Goal: Task Accomplishment & Management: Use online tool/utility

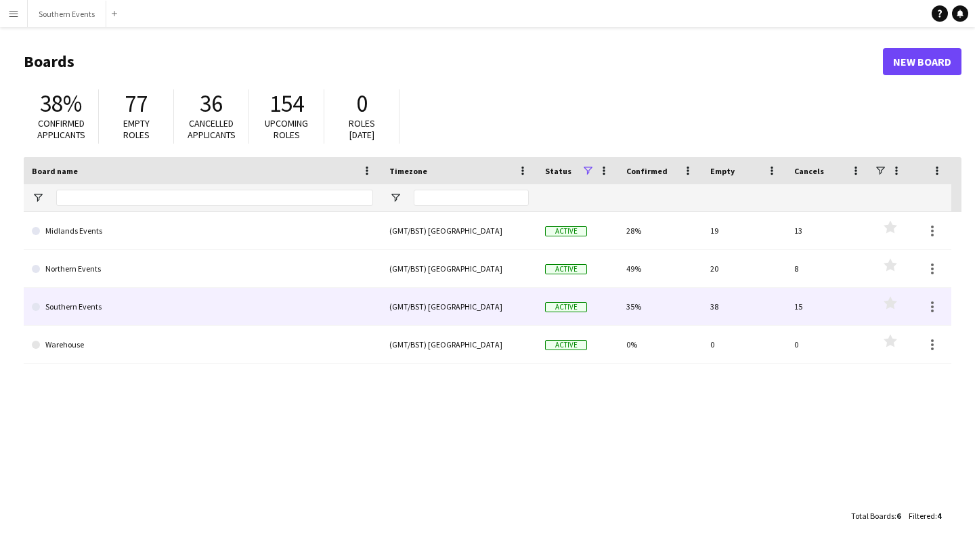
click at [103, 302] on link "Southern Events" at bounding box center [202, 307] width 341 height 38
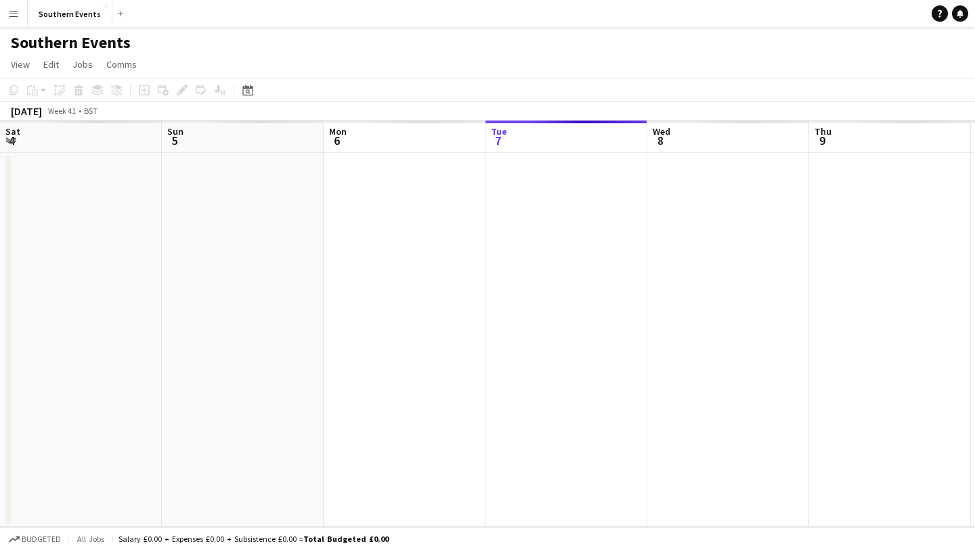
scroll to position [0, 324]
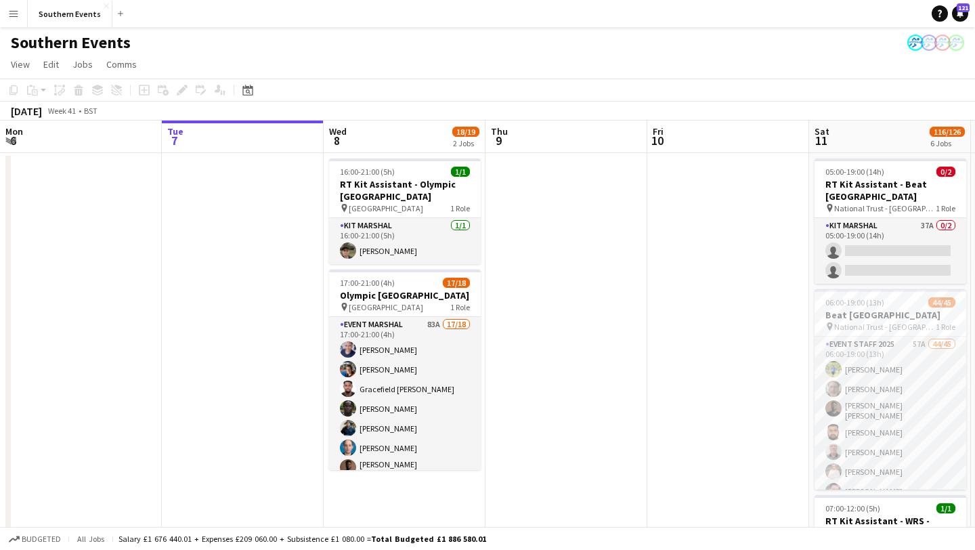
click at [11, 12] on app-icon "Menu" at bounding box center [13, 13] width 11 height 11
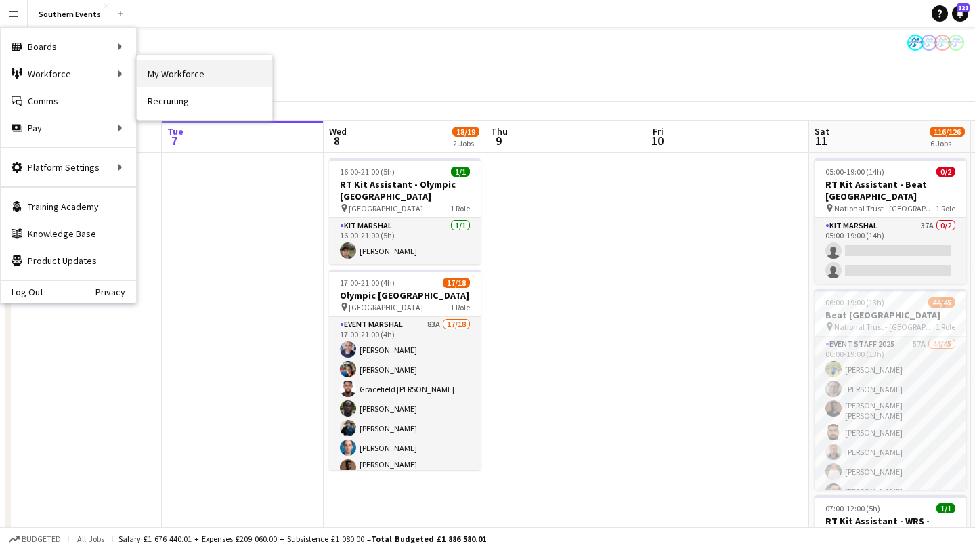
click at [167, 77] on link "My Workforce" at bounding box center [204, 73] width 135 height 27
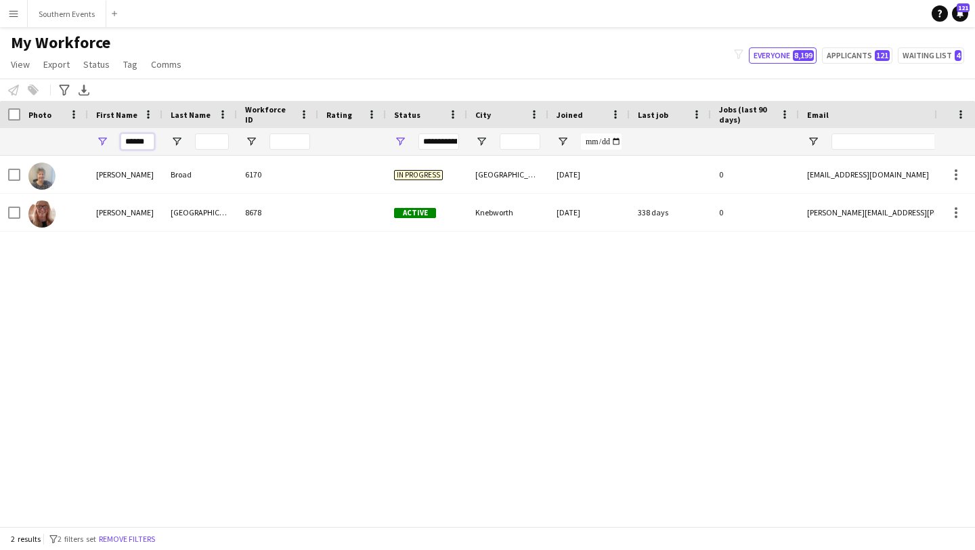
drag, startPoint x: 149, startPoint y: 141, endPoint x: 105, endPoint y: 141, distance: 44.0
click at [106, 141] on div "******" at bounding box center [125, 141] width 74 height 27
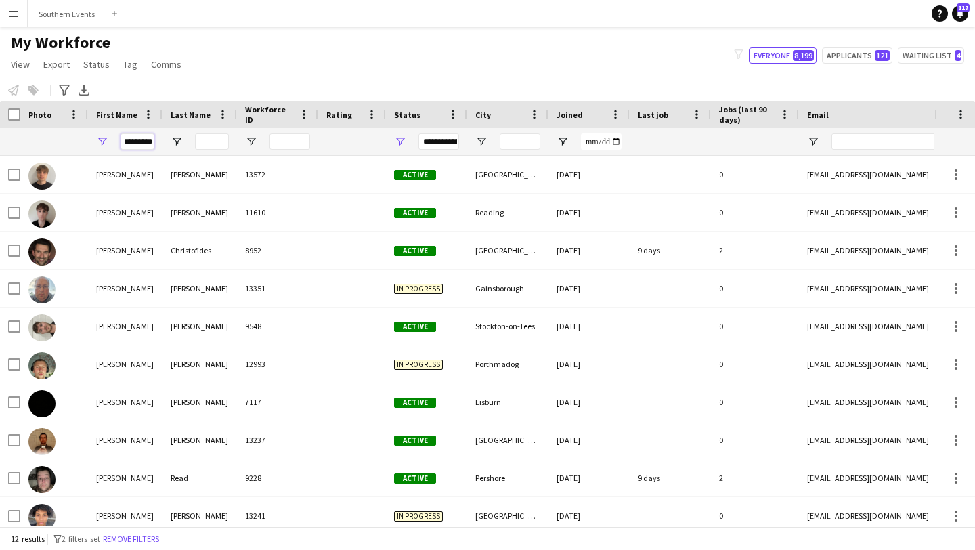
type input "*********"
click at [204, 139] on input "Last Name Filter Input" at bounding box center [212, 141] width 34 height 16
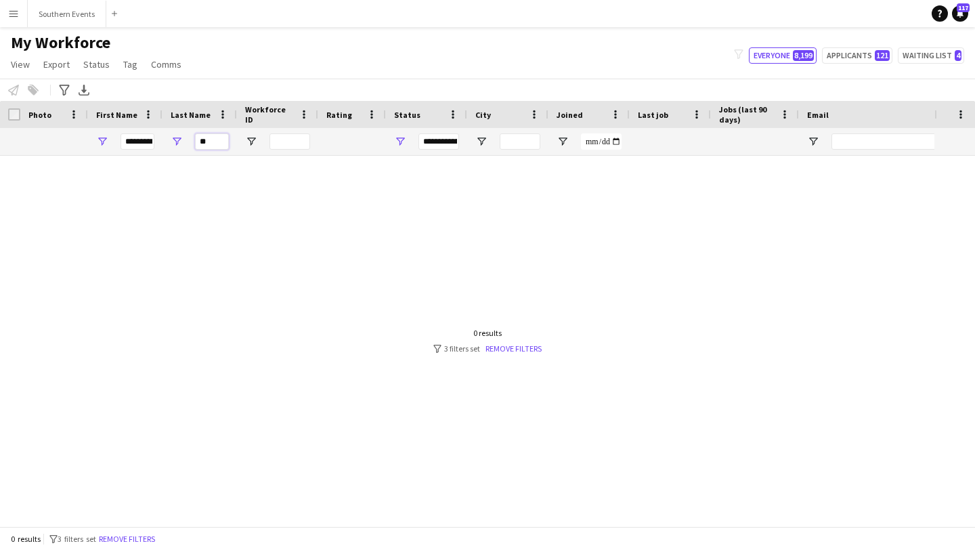
type input "*"
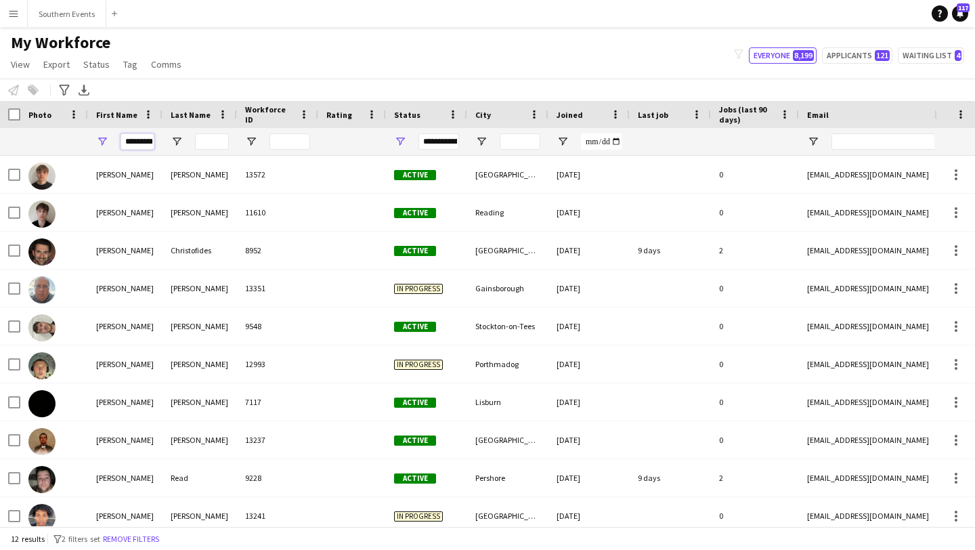
drag, startPoint x: 152, startPoint y: 141, endPoint x: 109, endPoint y: 141, distance: 42.6
click at [110, 141] on div "*********" at bounding box center [125, 141] width 74 height 27
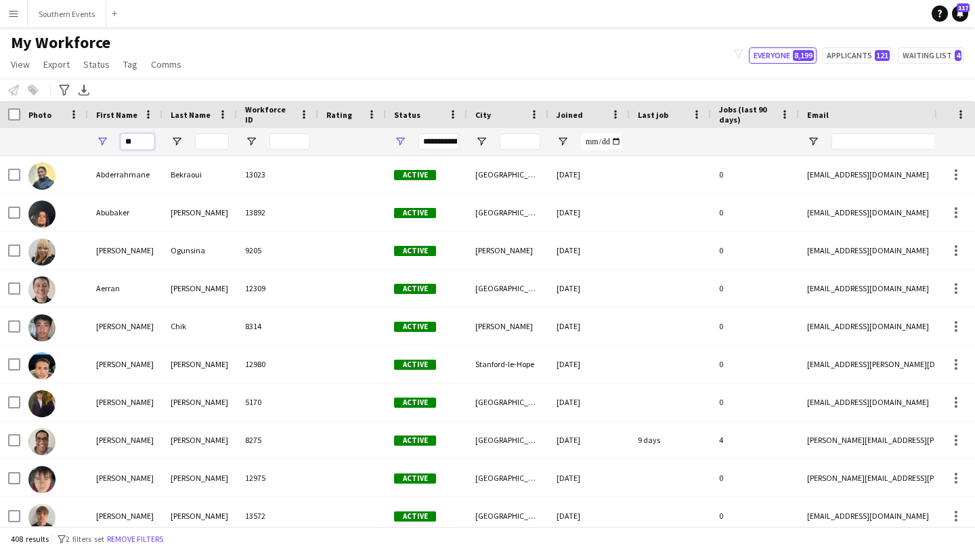
type input "*"
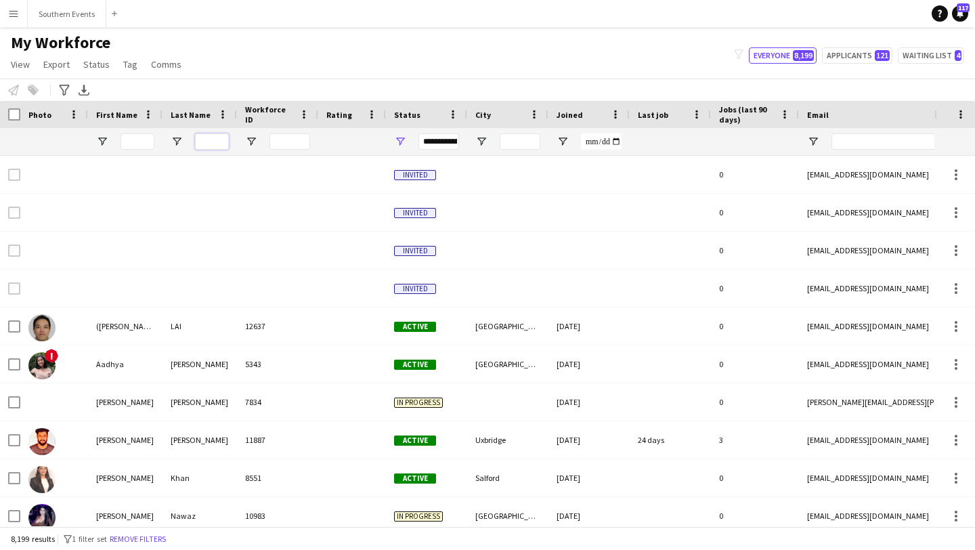
click at [213, 137] on input "Last Name Filter Input" at bounding box center [212, 141] width 34 height 16
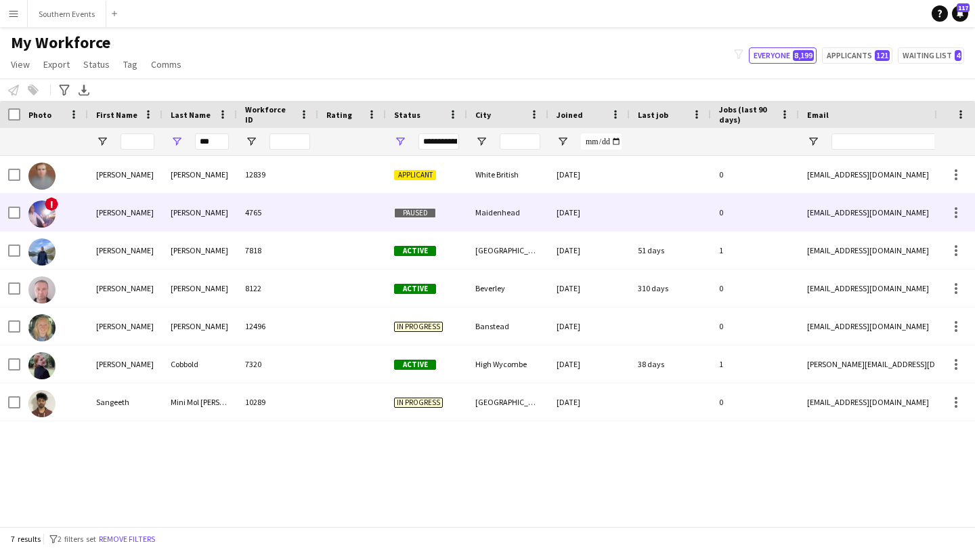
click at [326, 208] on div at bounding box center [352, 212] width 68 height 37
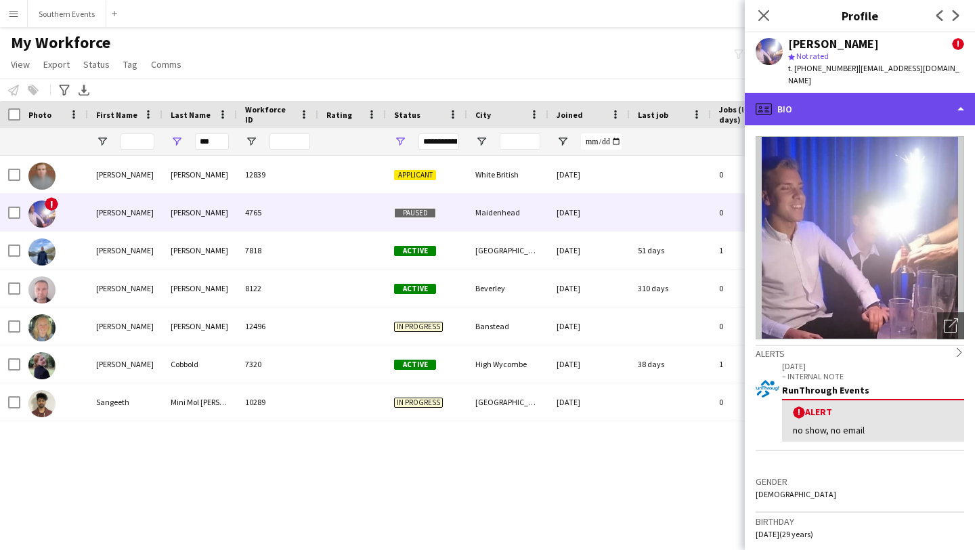
click at [910, 95] on div "profile Bio" at bounding box center [860, 109] width 230 height 32
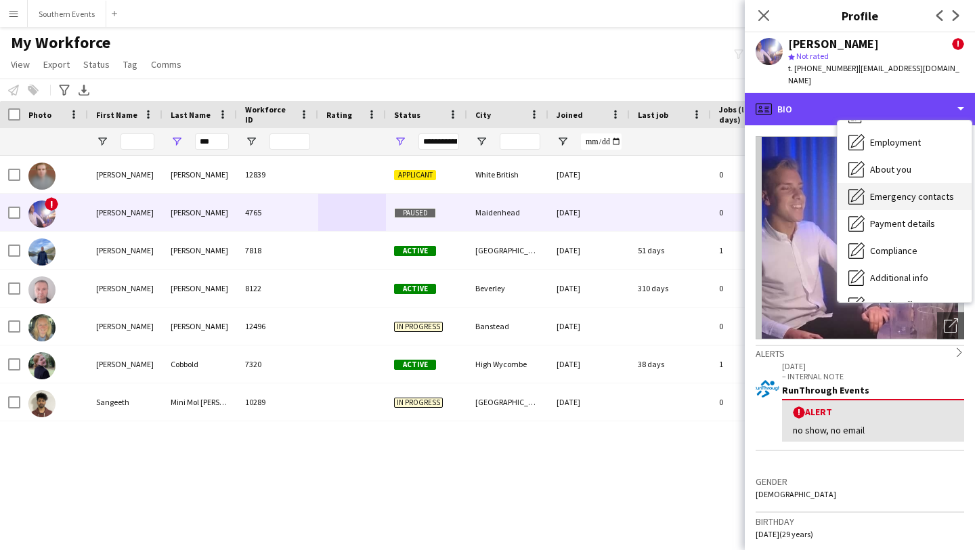
scroll to position [60, 0]
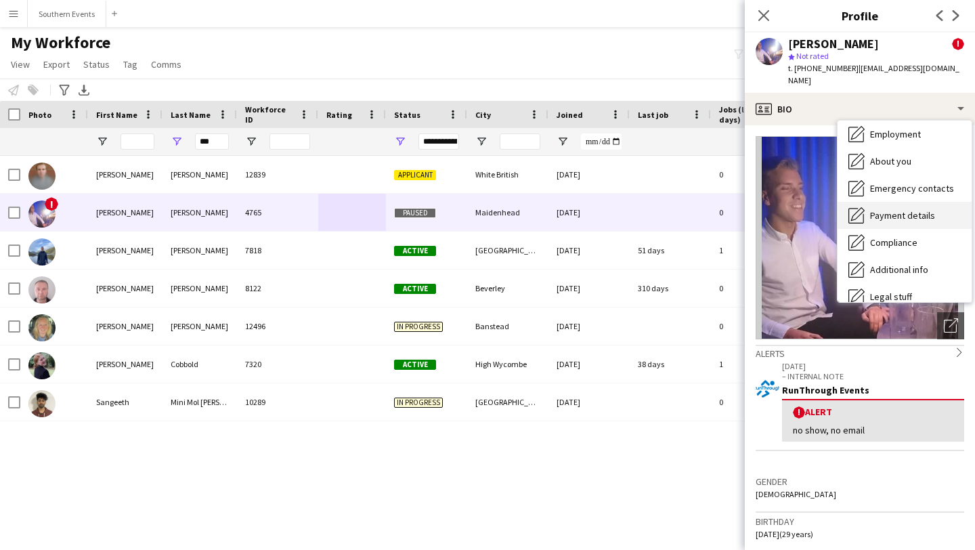
click at [897, 209] on span "Payment details" at bounding box center [902, 215] width 65 height 12
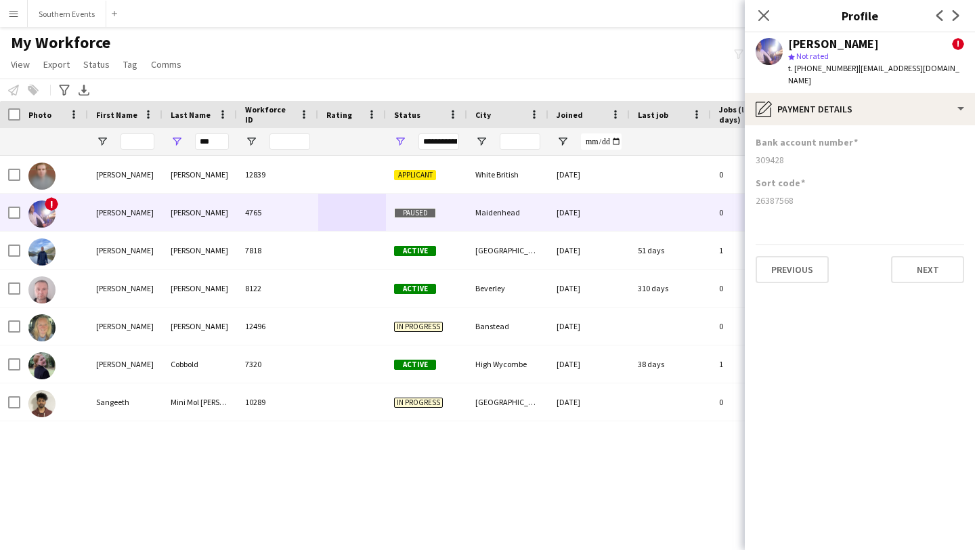
drag, startPoint x: 757, startPoint y: 149, endPoint x: 789, endPoint y: 149, distance: 32.5
click at [789, 154] on div "309428" at bounding box center [859, 160] width 208 height 12
copy div "309428"
click at [799, 194] on div "26387568" at bounding box center [859, 200] width 208 height 12
click at [767, 13] on icon "Close pop-in" at bounding box center [763, 15] width 13 height 13
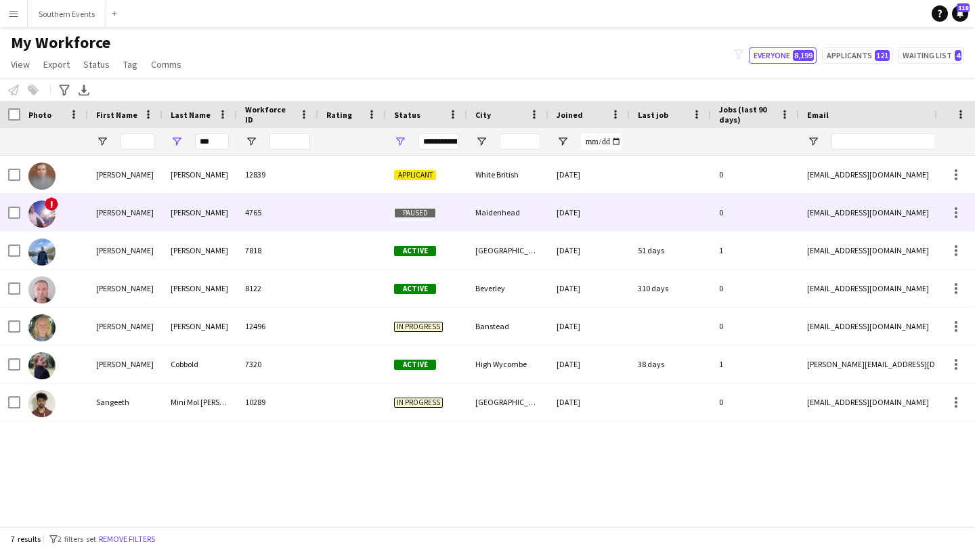
click at [273, 204] on div "4765" at bounding box center [277, 212] width 81 height 37
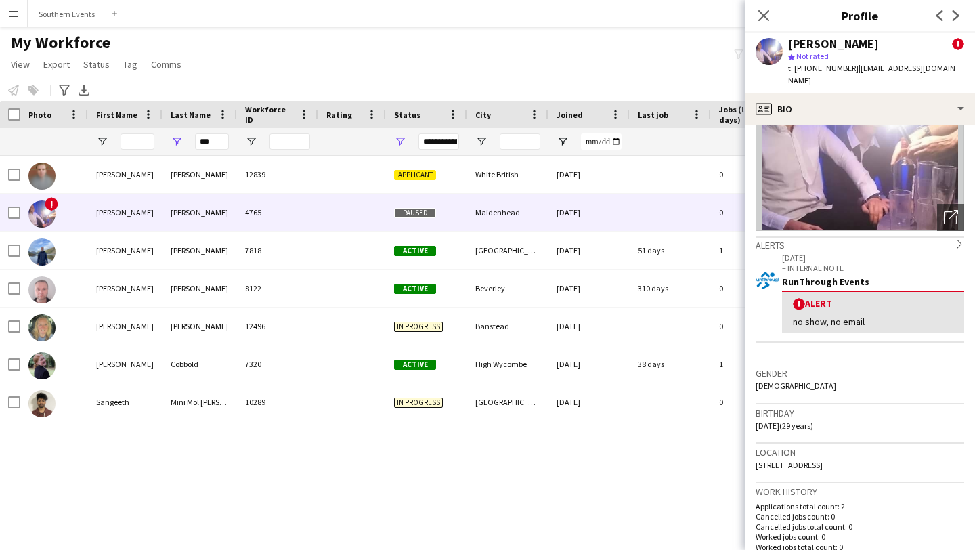
scroll to position [0, 0]
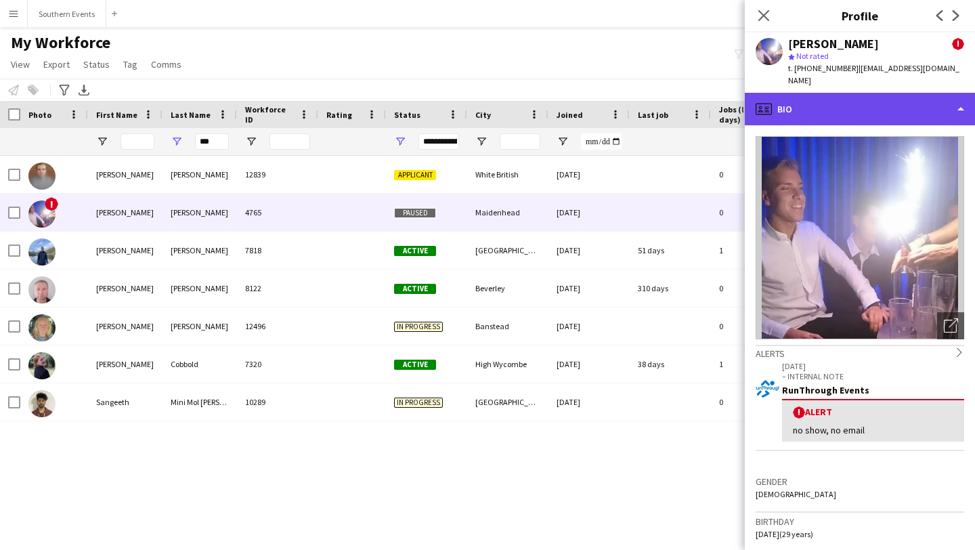
click at [859, 102] on div "profile Bio" at bounding box center [860, 109] width 230 height 32
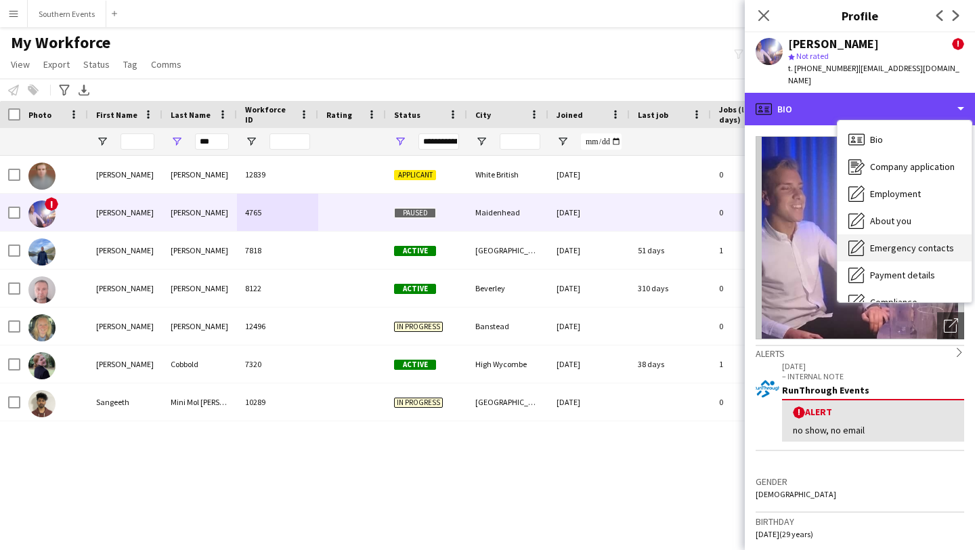
scroll to position [35, 0]
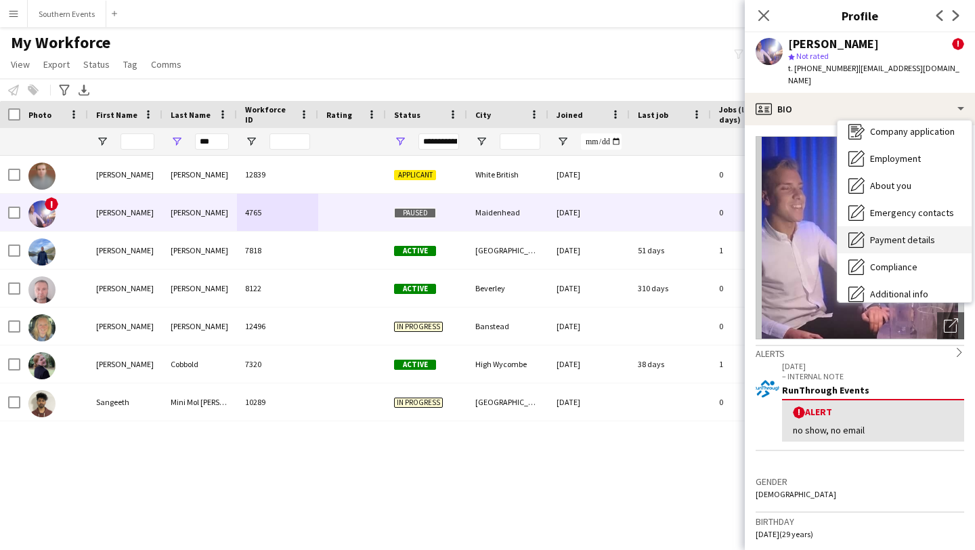
click at [887, 234] on span "Payment details" at bounding box center [902, 240] width 65 height 12
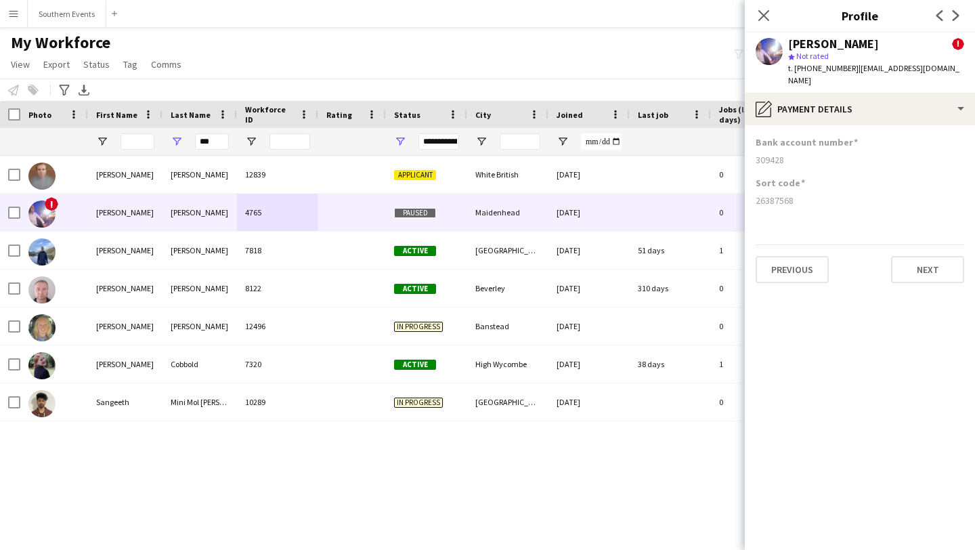
drag, startPoint x: 793, startPoint y: 189, endPoint x: 755, endPoint y: 190, distance: 37.9
click at [755, 194] on div "26387568" at bounding box center [859, 200] width 208 height 12
copy div "26387568"
click at [796, 194] on div "26387568" at bounding box center [859, 200] width 208 height 12
click at [758, 9] on icon "Close pop-in" at bounding box center [763, 15] width 13 height 13
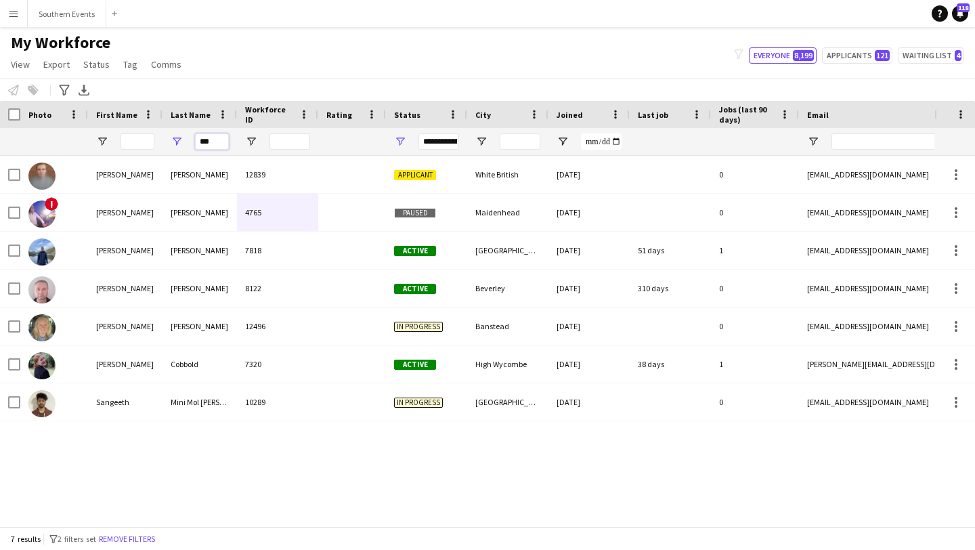
drag, startPoint x: 215, startPoint y: 141, endPoint x: 201, endPoint y: 141, distance: 13.5
click at [202, 141] on input "***" at bounding box center [212, 141] width 34 height 16
type input "*"
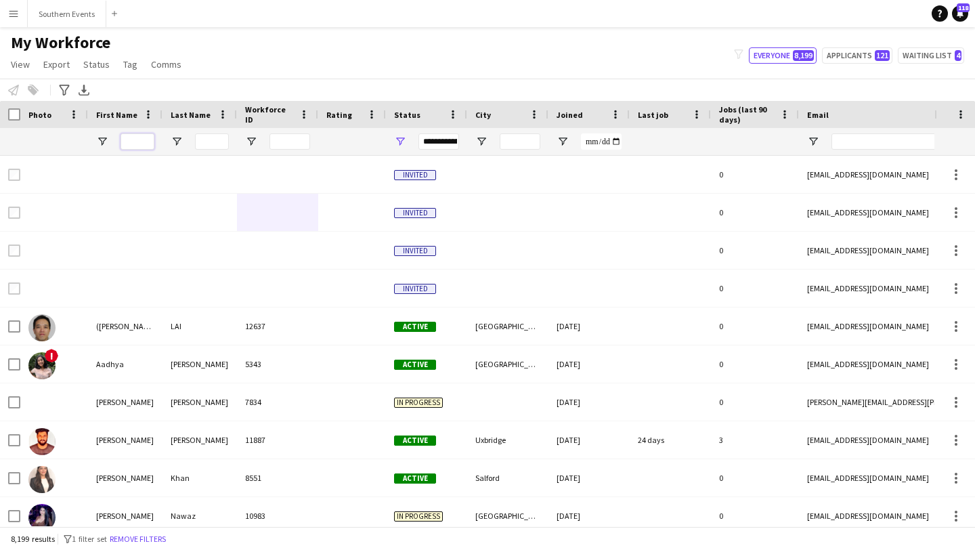
click at [136, 143] on input "First Name Filter Input" at bounding box center [137, 141] width 34 height 16
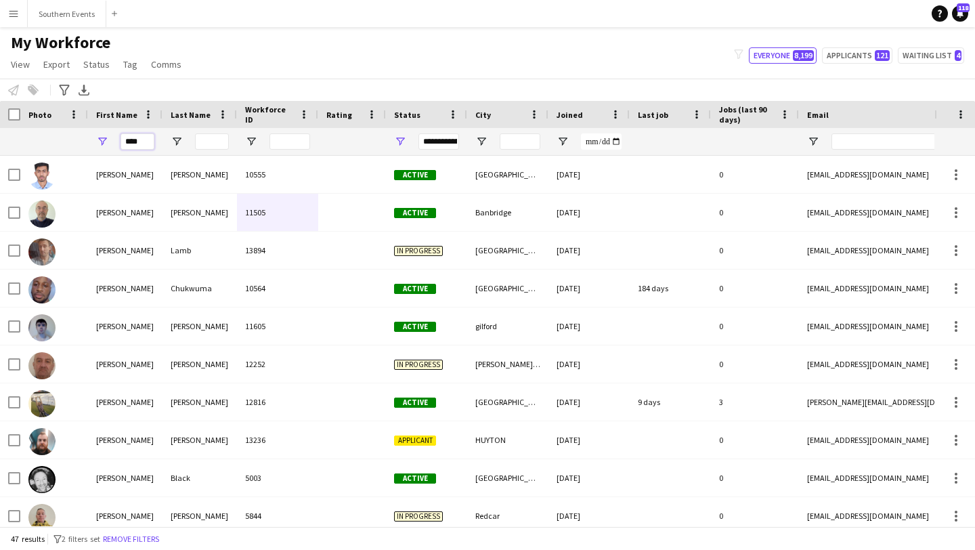
type input "****"
click at [211, 141] on input "Last Name Filter Input" at bounding box center [212, 141] width 34 height 16
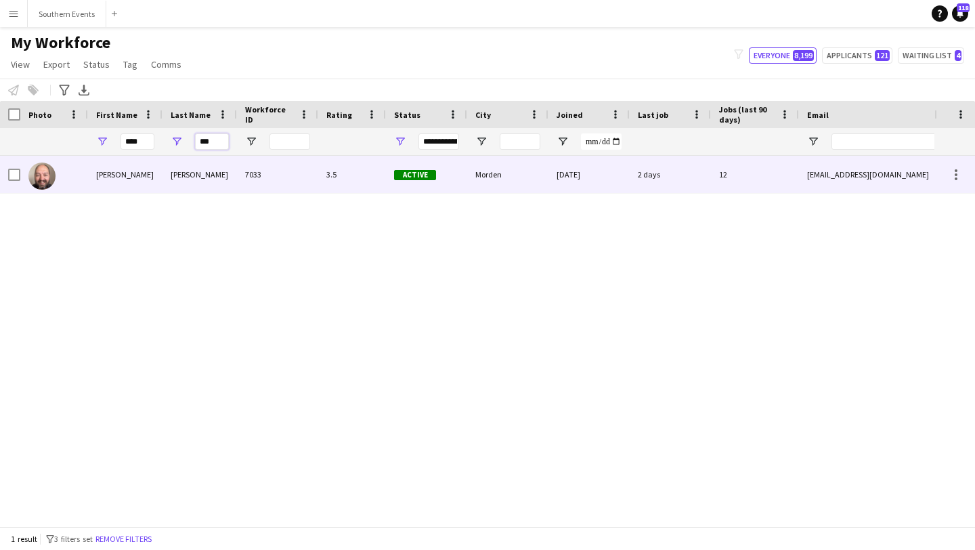
type input "***"
click at [159, 175] on div "[PERSON_NAME]" at bounding box center [125, 174] width 74 height 37
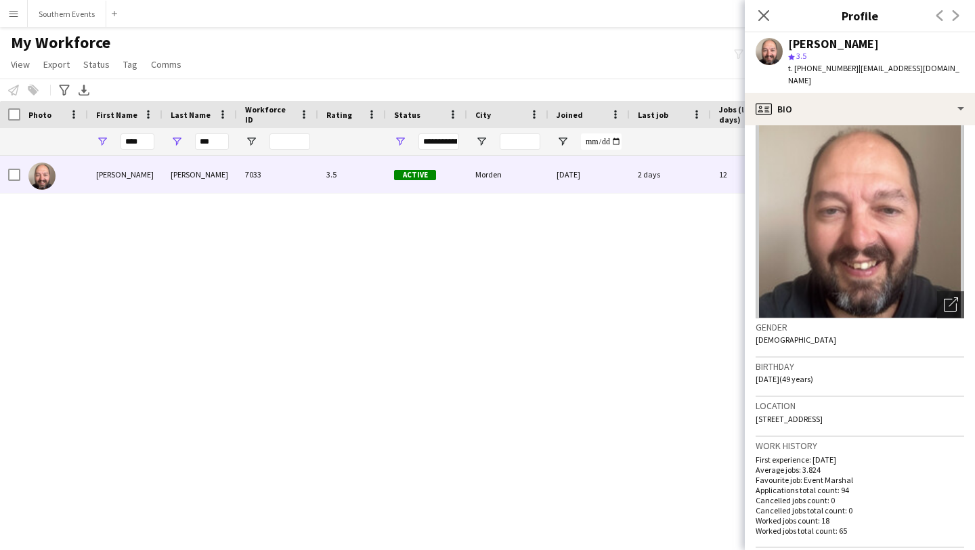
scroll to position [0, 0]
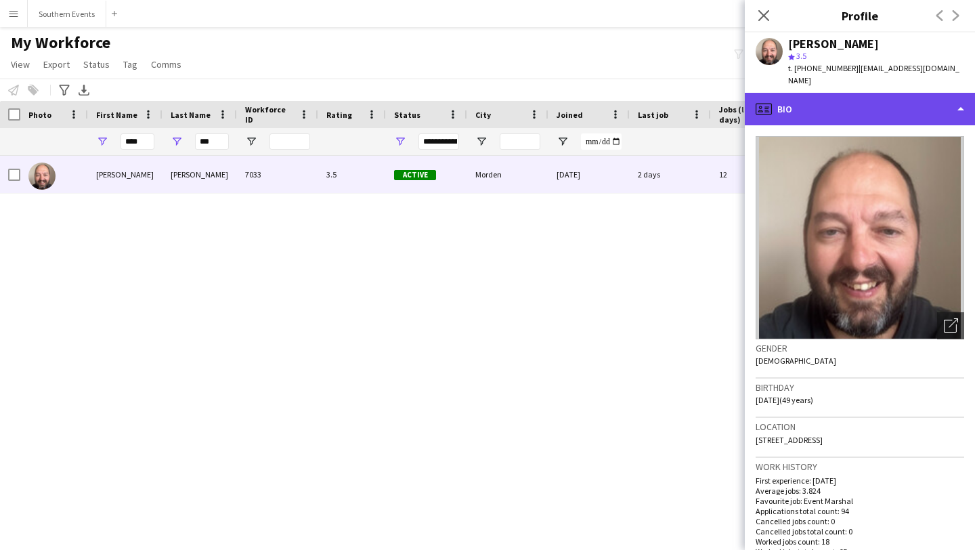
click at [851, 93] on div "profile Bio" at bounding box center [860, 109] width 230 height 32
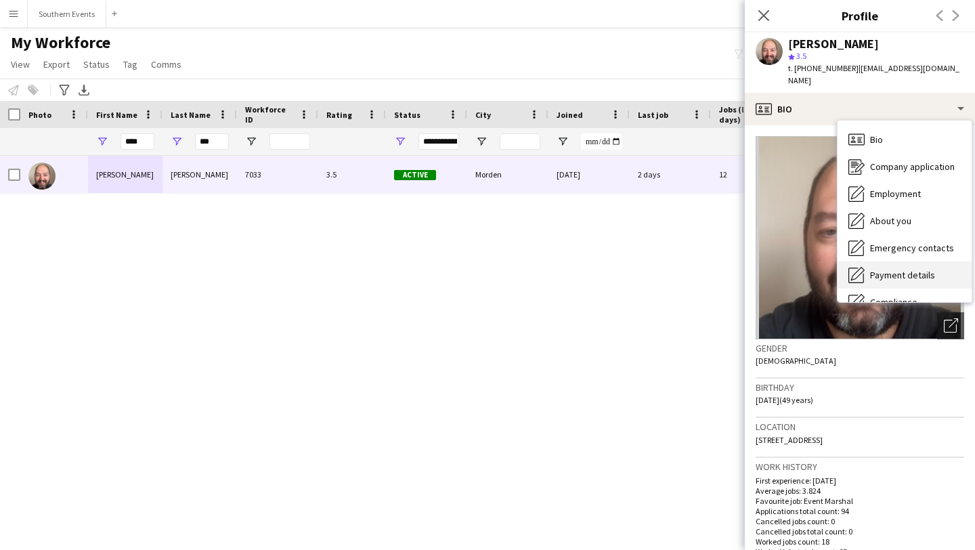
click at [890, 261] on div "Payment details Payment details" at bounding box center [904, 274] width 134 height 27
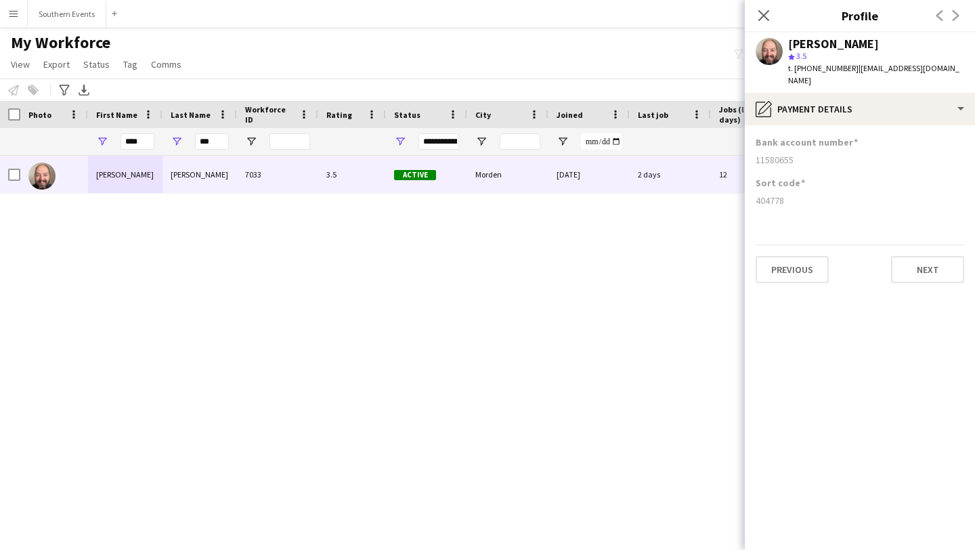
drag, startPoint x: 795, startPoint y: 148, endPoint x: 756, endPoint y: 150, distance: 38.6
click at [756, 154] on div "11580655" at bounding box center [859, 160] width 208 height 12
copy div "11580655"
drag, startPoint x: 783, startPoint y: 188, endPoint x: 757, endPoint y: 189, distance: 26.4
click at [757, 194] on div "404778" at bounding box center [859, 200] width 208 height 12
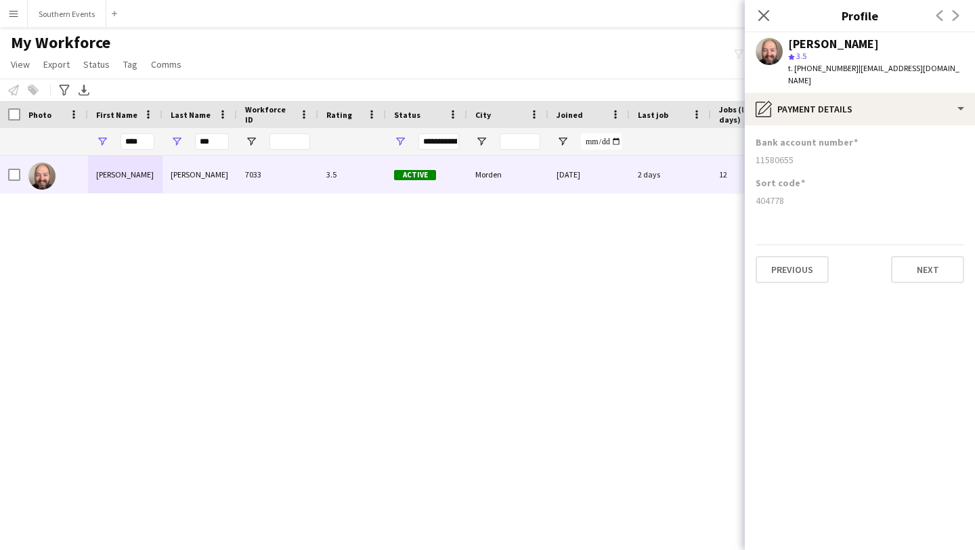
copy div "404778"
